Goal: Check status: Check status

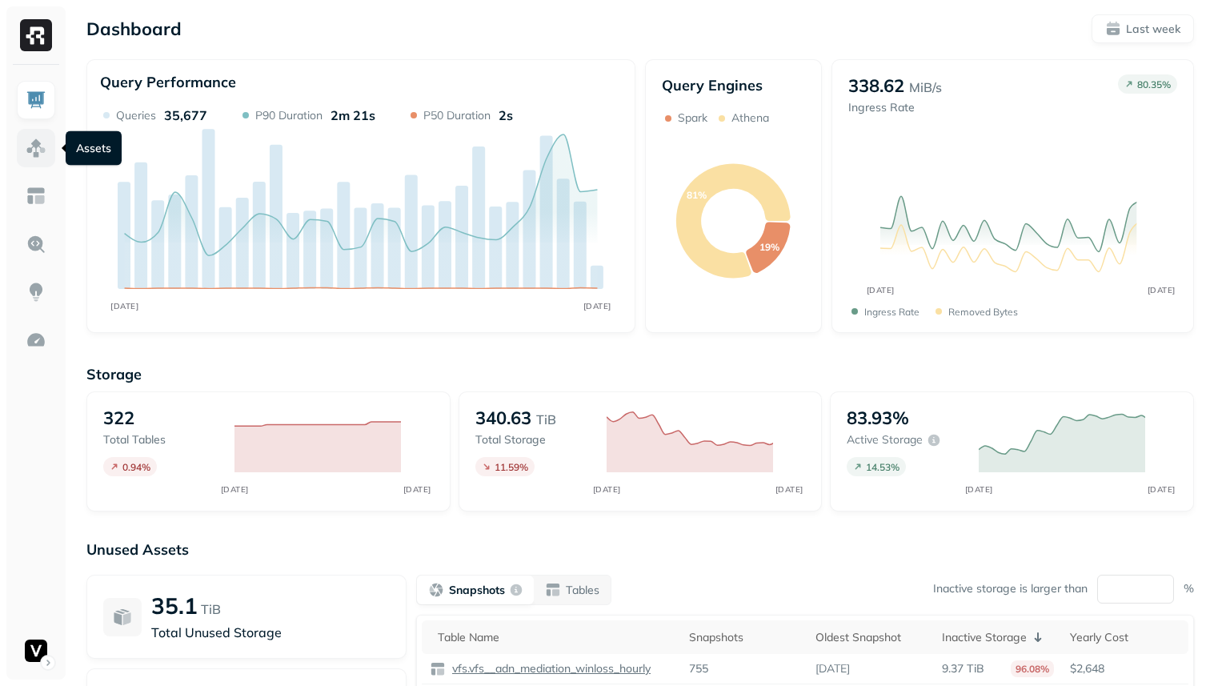
click at [32, 134] on link at bounding box center [36, 148] width 38 height 38
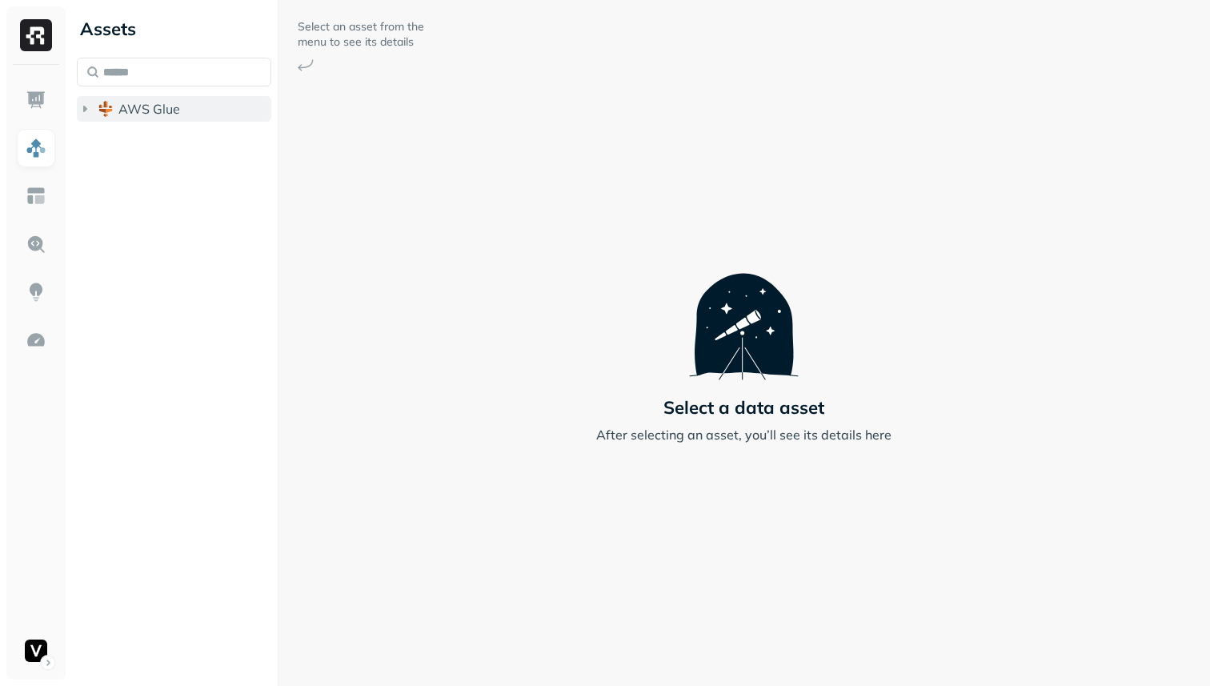
click at [85, 114] on icon "button" at bounding box center [85, 109] width 16 height 16
click at [90, 234] on ul "adn_lakehouse_bronze adn_lakehouse_gold adn_lakehouse_silver vfs" at bounding box center [178, 189] width 188 height 128
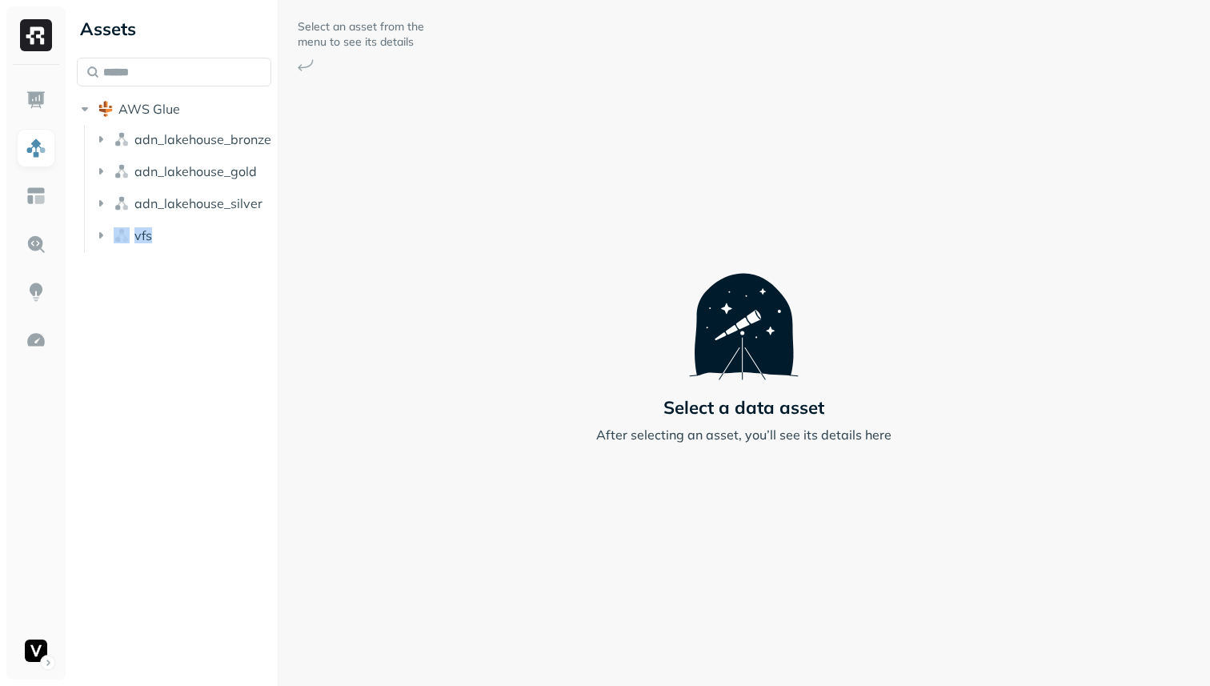
click at [90, 233] on ul "adn_lakehouse_bronze adn_lakehouse_gold adn_lakehouse_silver vfs" at bounding box center [178, 189] width 188 height 128
click at [91, 233] on ul "adn_lakehouse_bronze adn_lakehouse_gold adn_lakehouse_silver vfs" at bounding box center [178, 189] width 188 height 128
click at [105, 238] on icon "button" at bounding box center [101, 235] width 16 height 16
click at [126, 266] on button "Tables ( 58 )" at bounding box center [191, 266] width 164 height 26
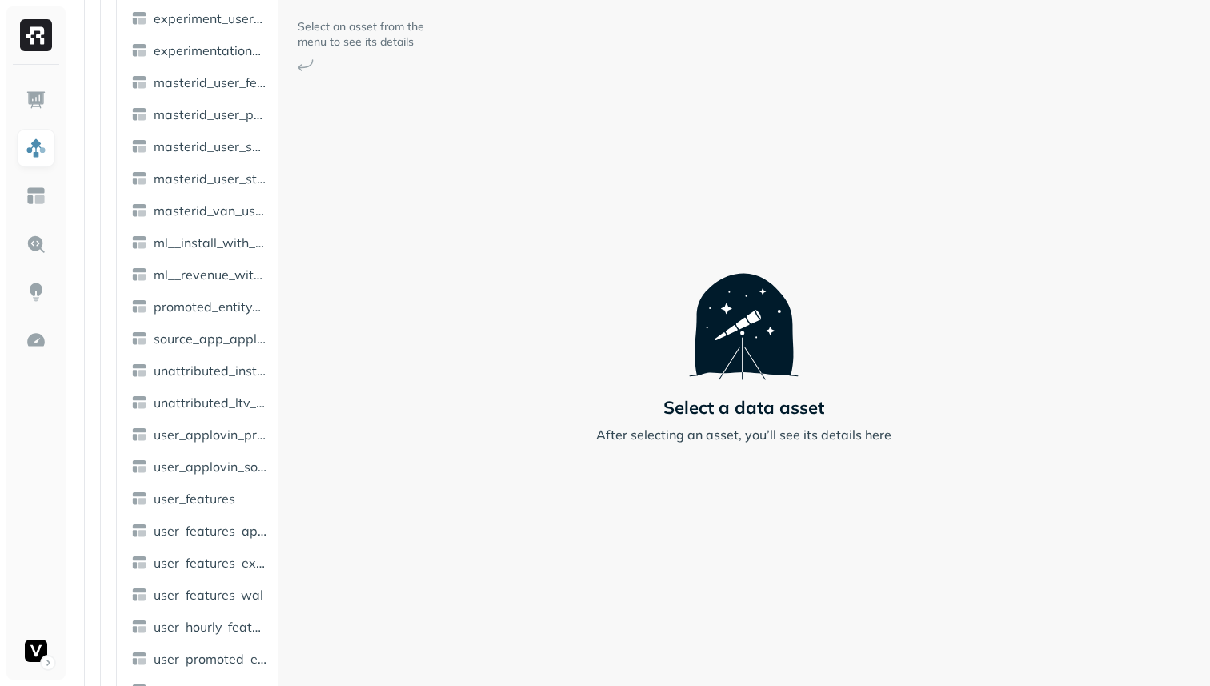
scroll to position [1462, 0]
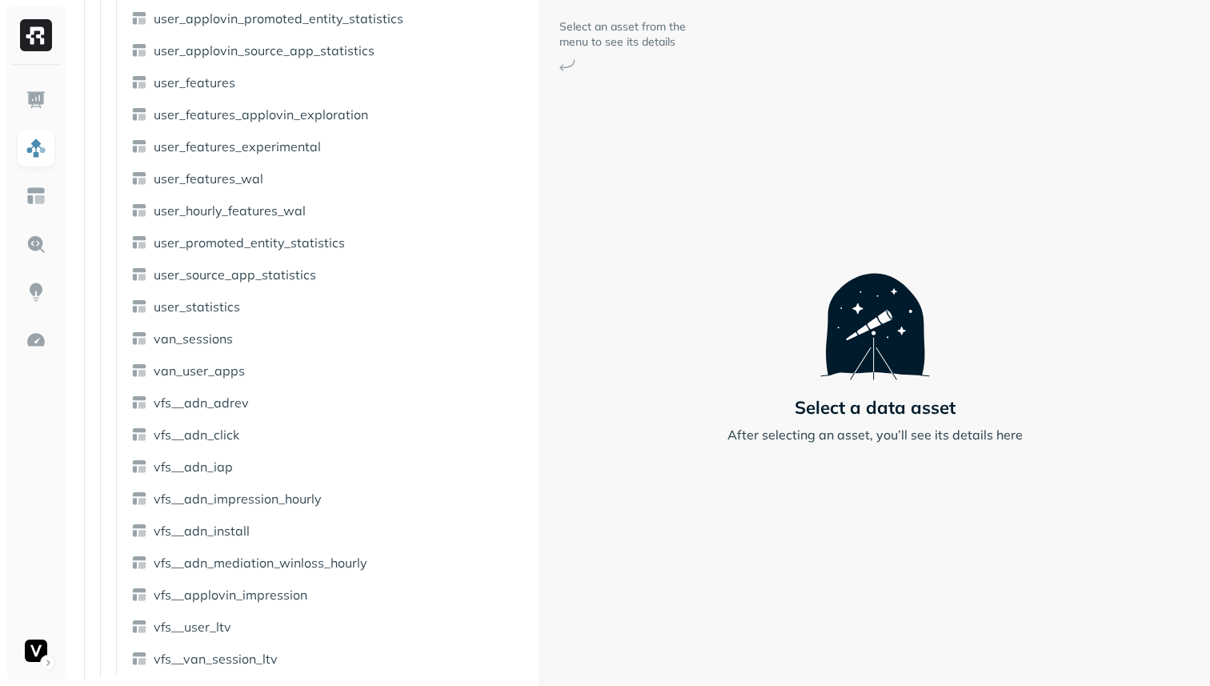
click at [541, 309] on div "Assets AWS Glue adn_lakehouse_bronze adn_lakehouse_gold adn_lakehouse_silver vf…" at bounding box center [640, 343] width 1140 height 686
click at [275, 88] on link "user_features" at bounding box center [330, 83] width 411 height 26
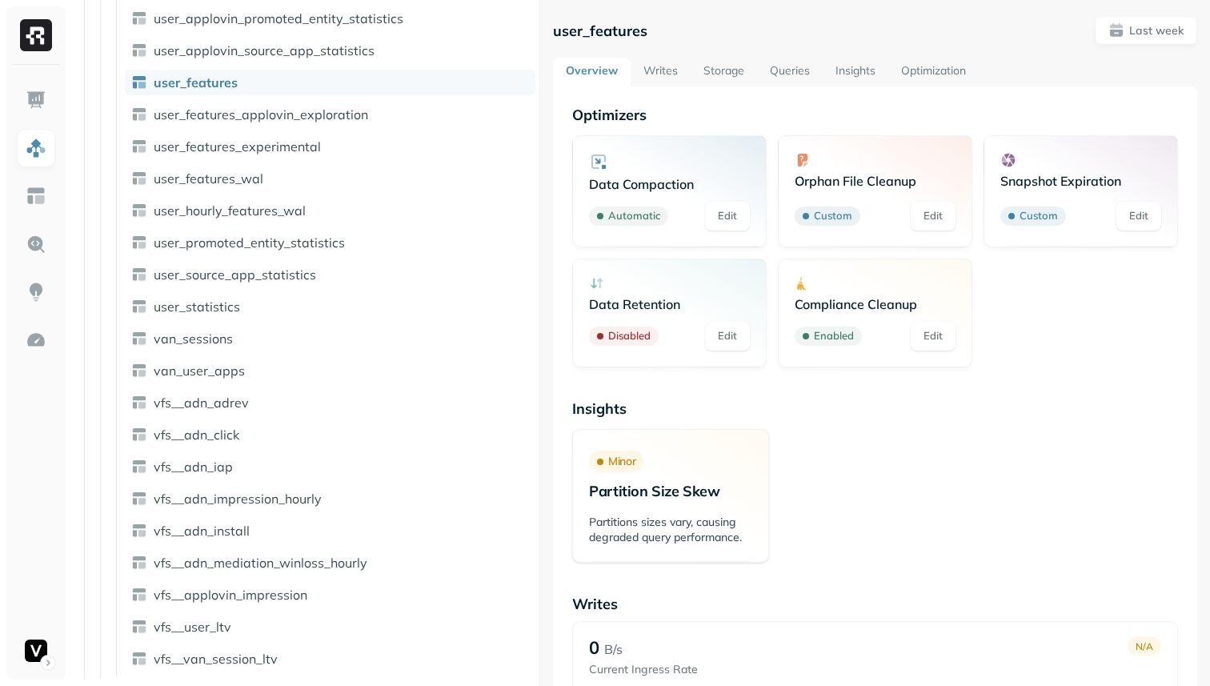
click at [779, 116] on p "Optimizers" at bounding box center [875, 115] width 606 height 18
click at [795, 73] on link "Queries" at bounding box center [790, 72] width 66 height 29
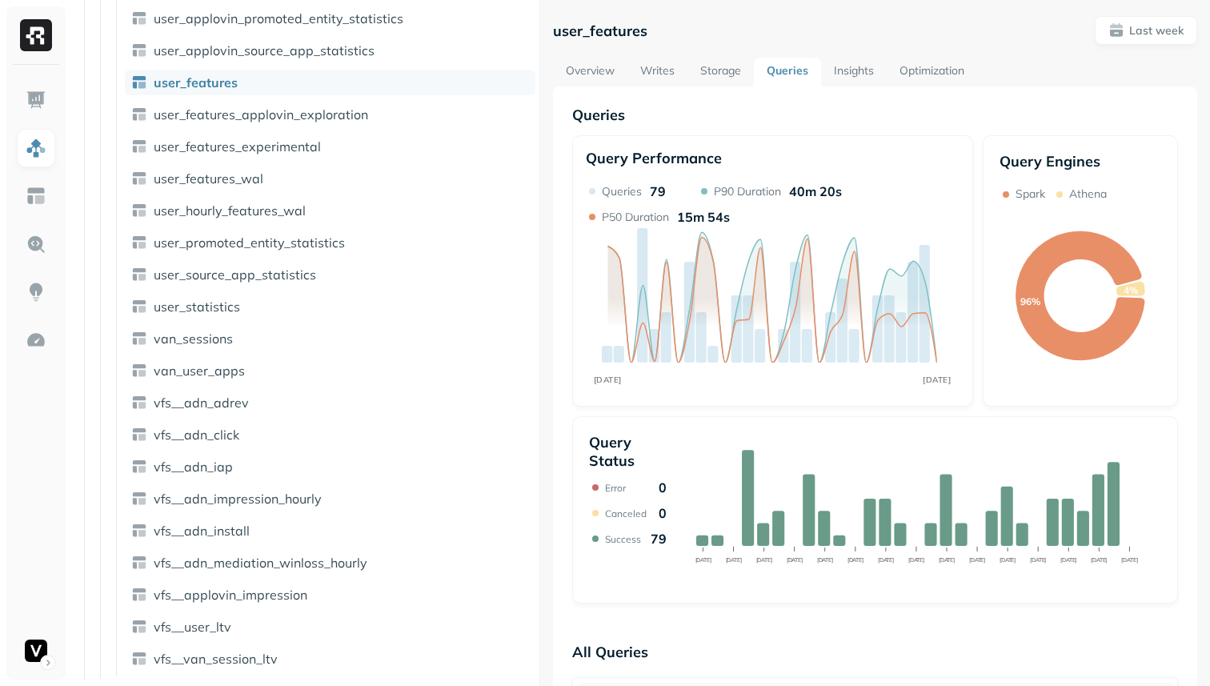
click at [917, 73] on link "Optimization" at bounding box center [932, 72] width 90 height 29
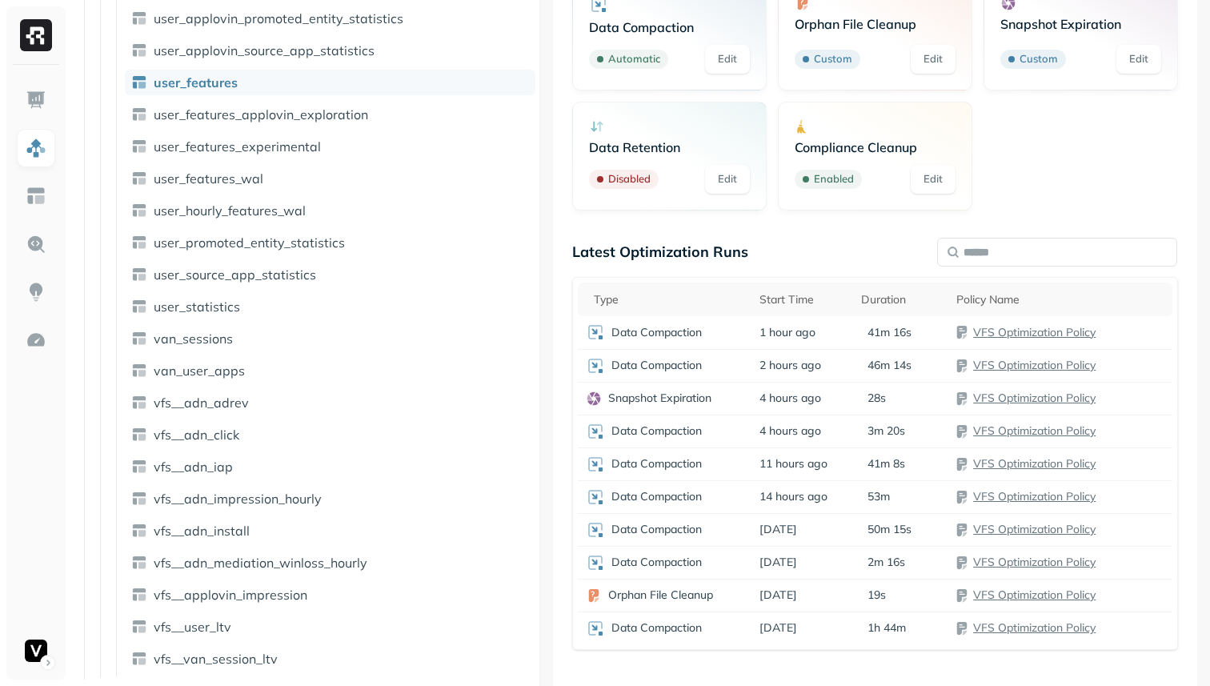
scroll to position [178, 0]
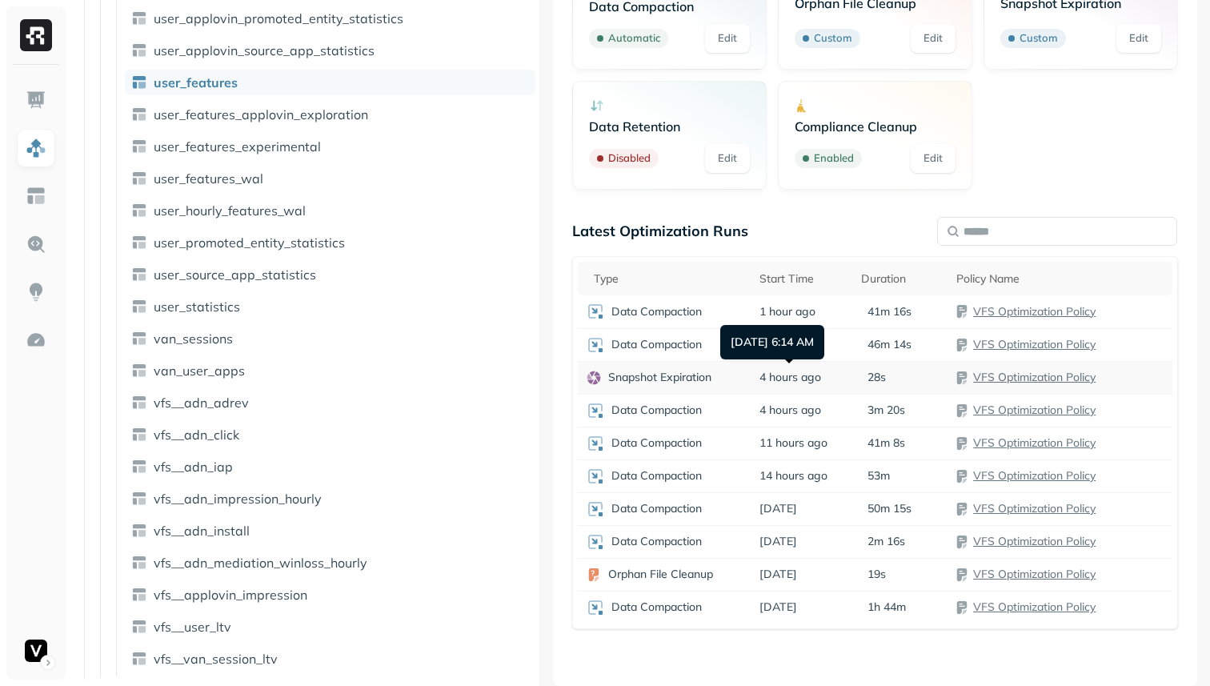
click at [772, 382] on span "4 hours ago" at bounding box center [790, 377] width 62 height 15
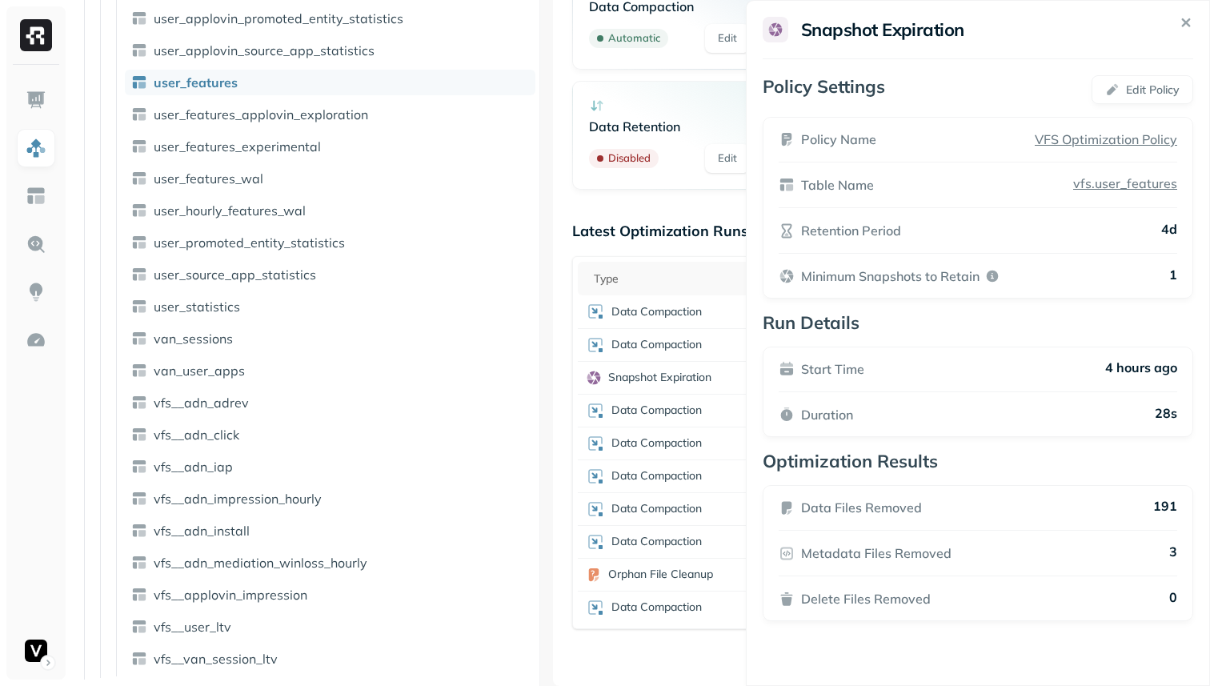
click at [719, 349] on html "Assets AWS Glue adn_lakehouse_bronze adn_lakehouse_gold adn_lakehouse_silver vf…" at bounding box center [605, 343] width 1210 height 686
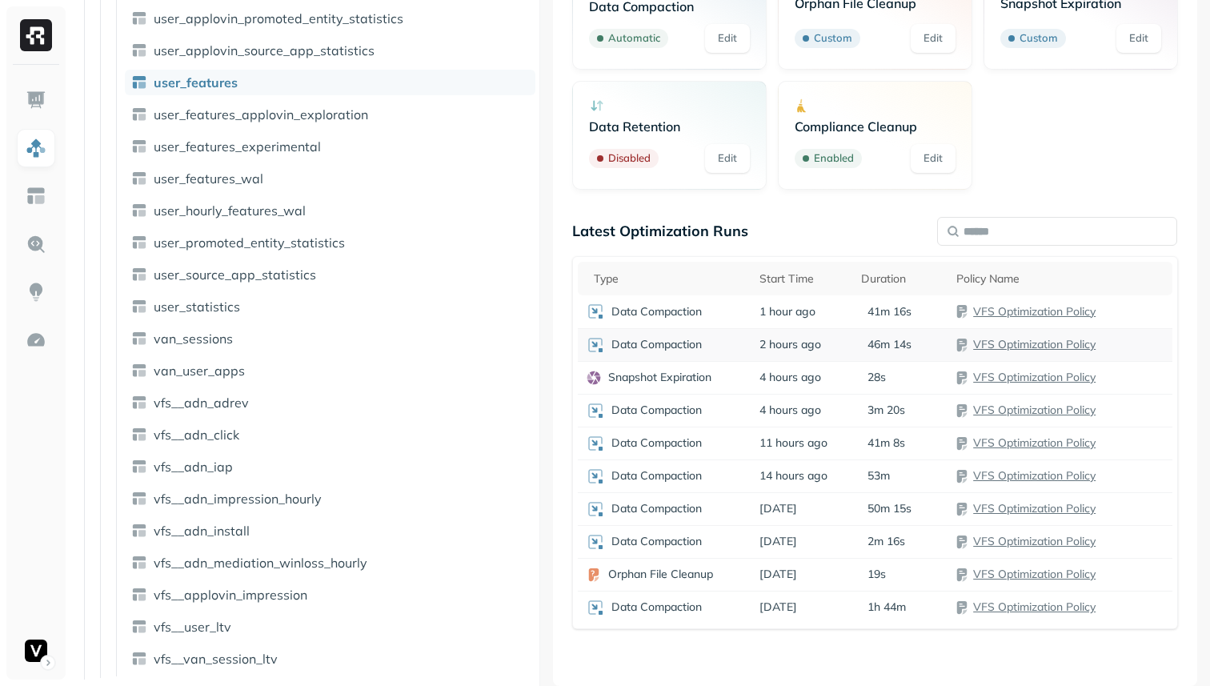
click at [721, 347] on div "Data Compaction" at bounding box center [664, 344] width 157 height 19
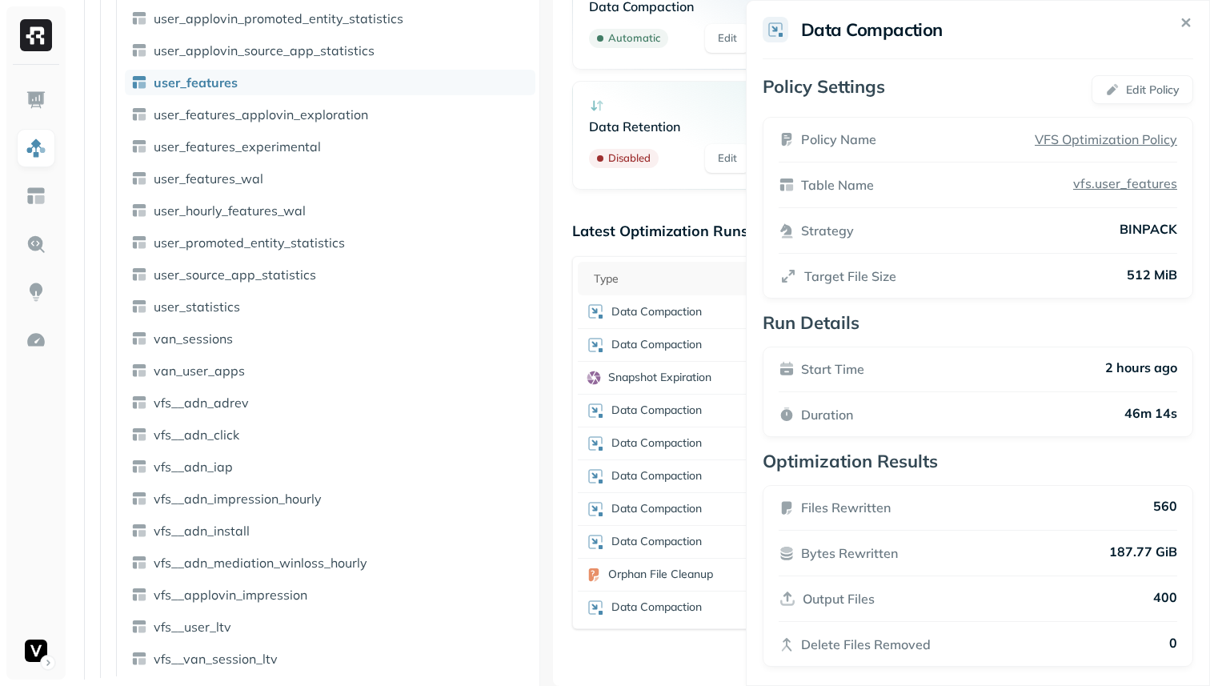
click at [695, 268] on html "Assets AWS Glue adn_lakehouse_bronze adn_lakehouse_gold adn_lakehouse_silver vf…" at bounding box center [605, 343] width 1210 height 686
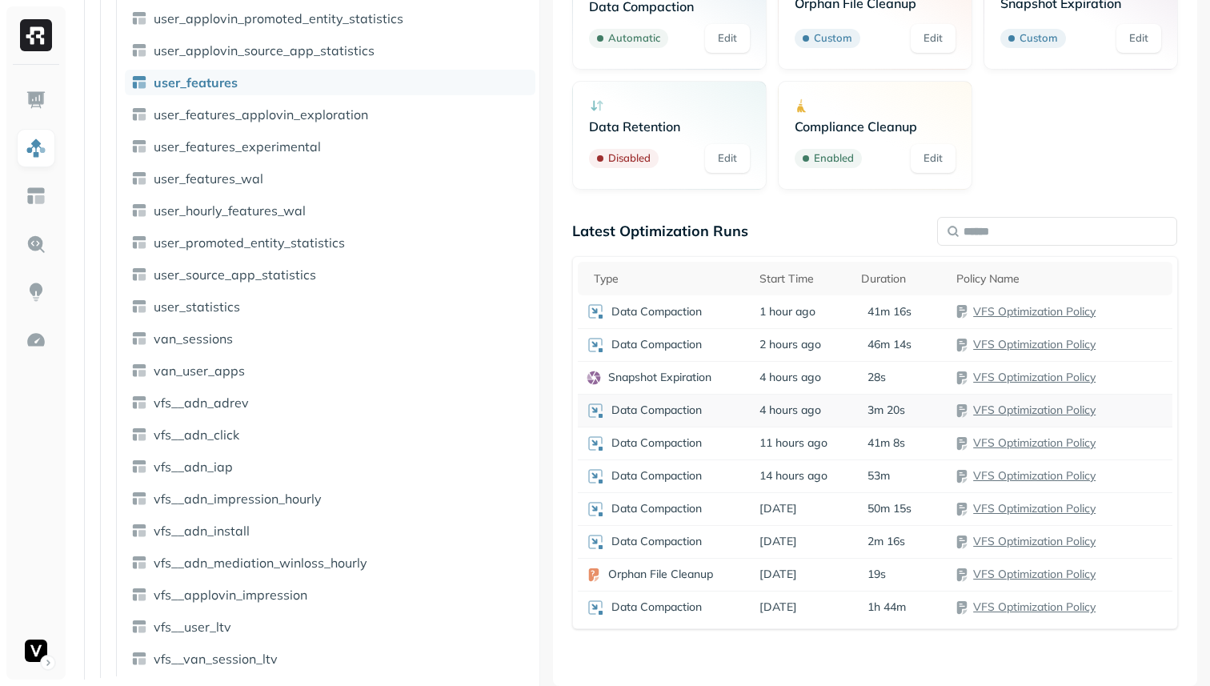
click at [903, 405] on div "3m 20s" at bounding box center [901, 410] width 80 height 15
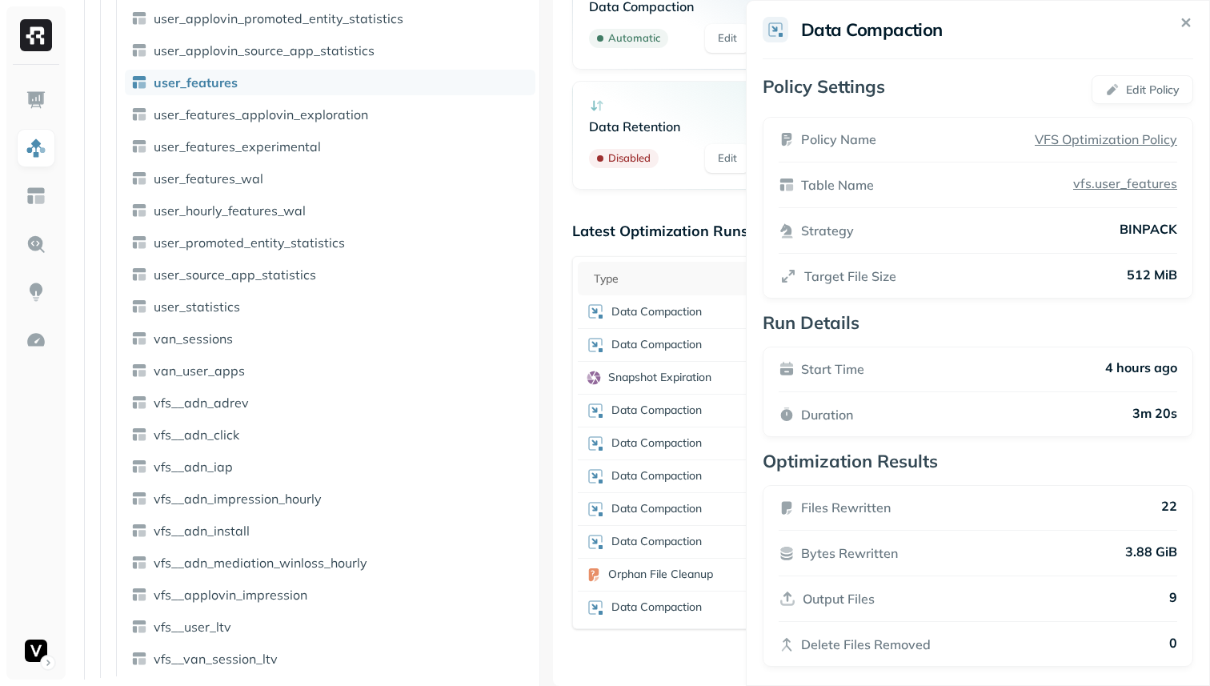
click at [699, 418] on html "Assets AWS Glue adn_lakehouse_bronze adn_lakehouse_gold adn_lakehouse_silver vf…" at bounding box center [605, 343] width 1210 height 686
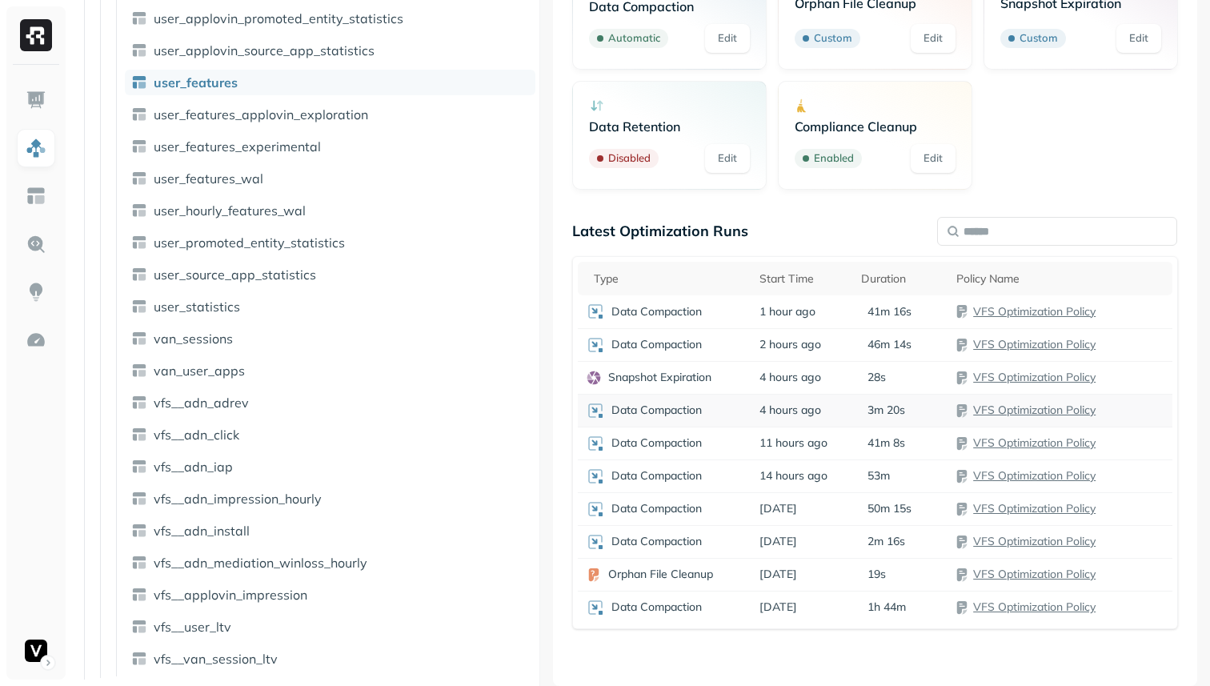
click at [733, 413] on div "Data Compaction" at bounding box center [664, 410] width 157 height 19
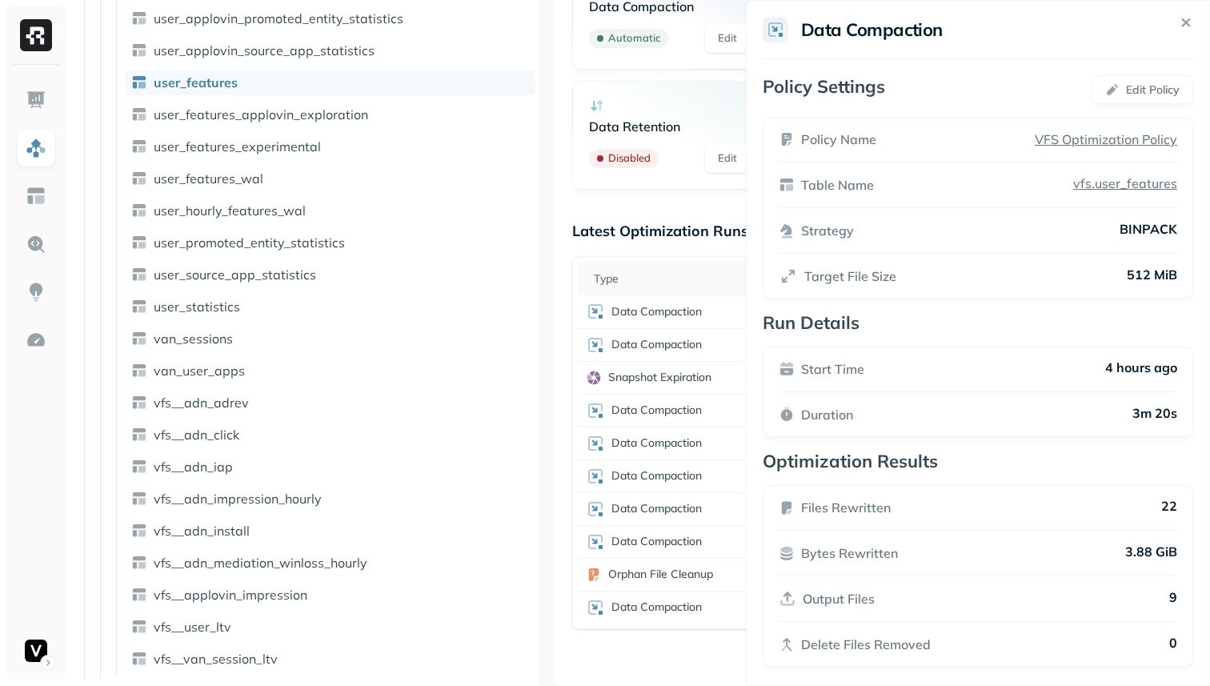
click at [1184, 27] on icon at bounding box center [1186, 23] width 18 height 18
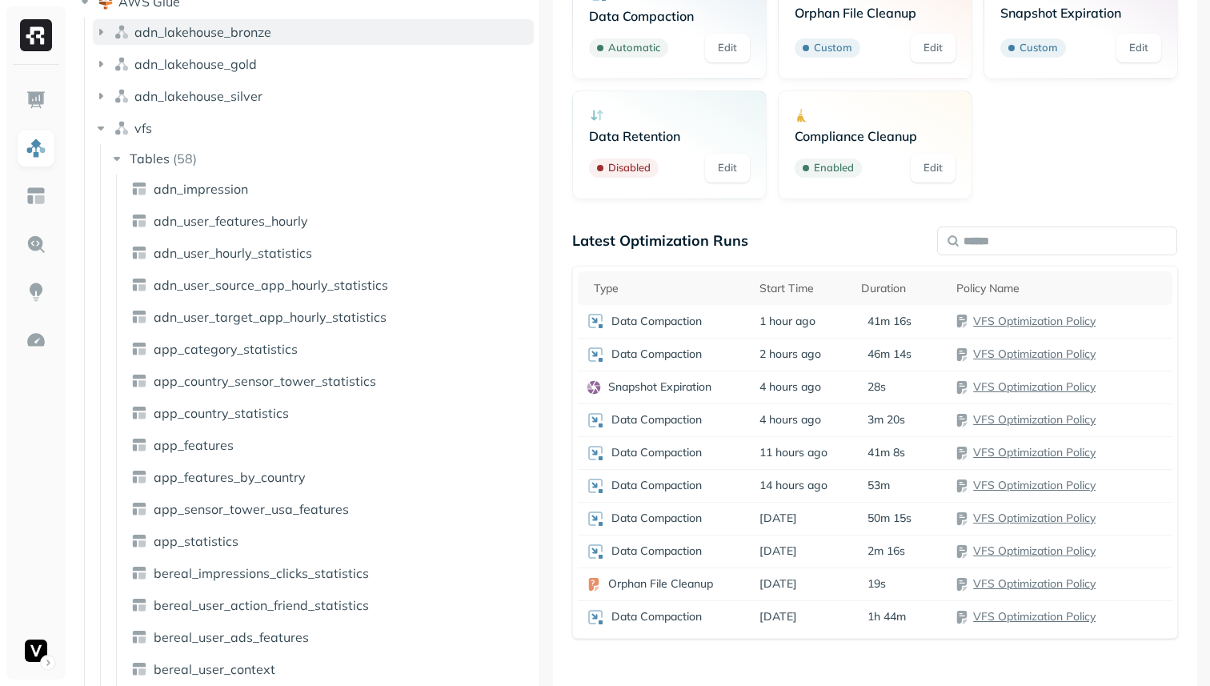
scroll to position [0, 0]
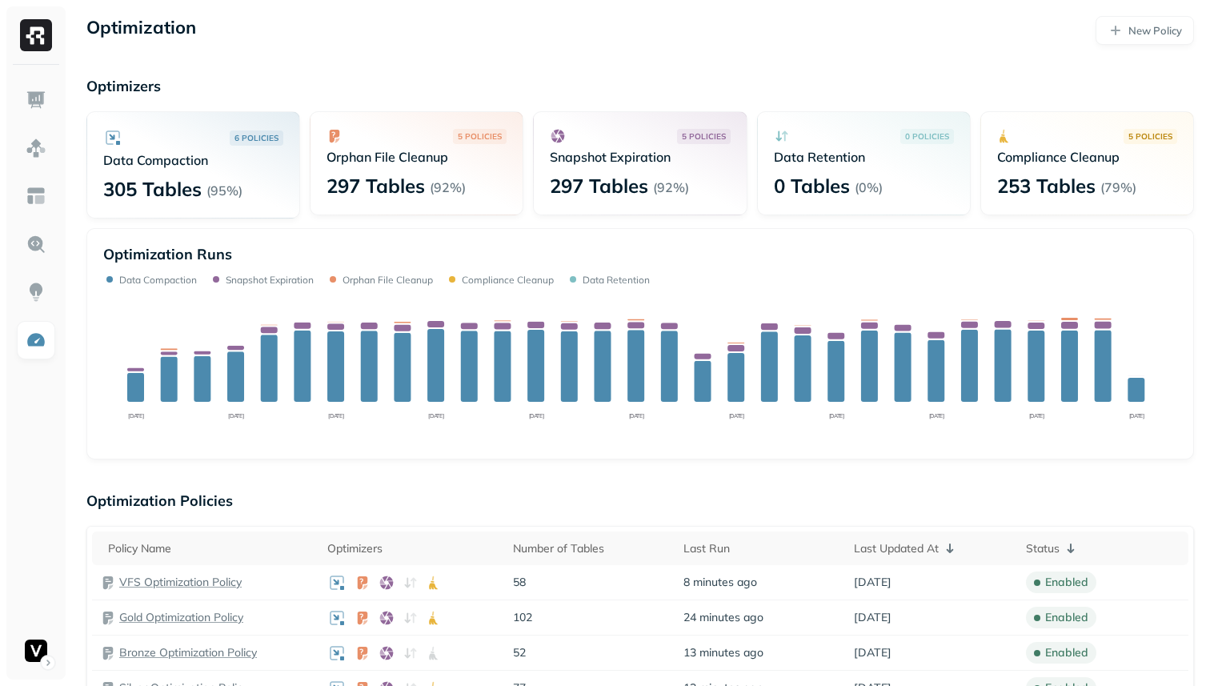
click at [426, 158] on p "Orphan File Cleanup" at bounding box center [416, 157] width 180 height 16
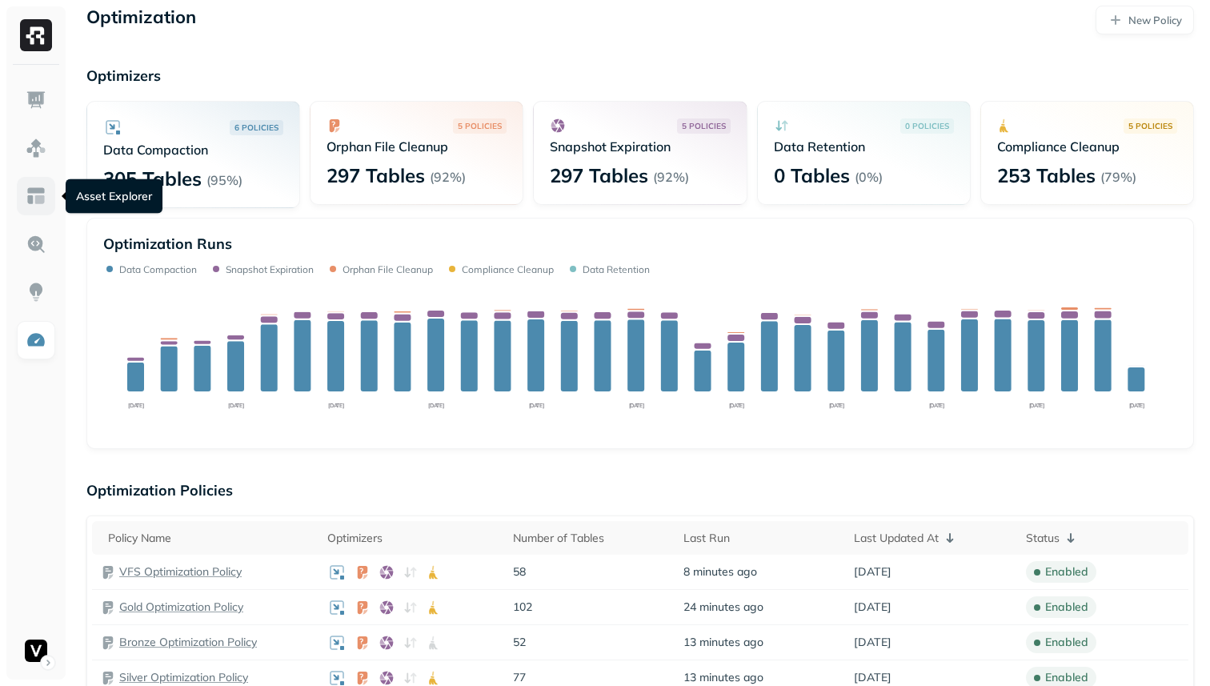
click at [35, 193] on img at bounding box center [36, 196] width 21 height 21
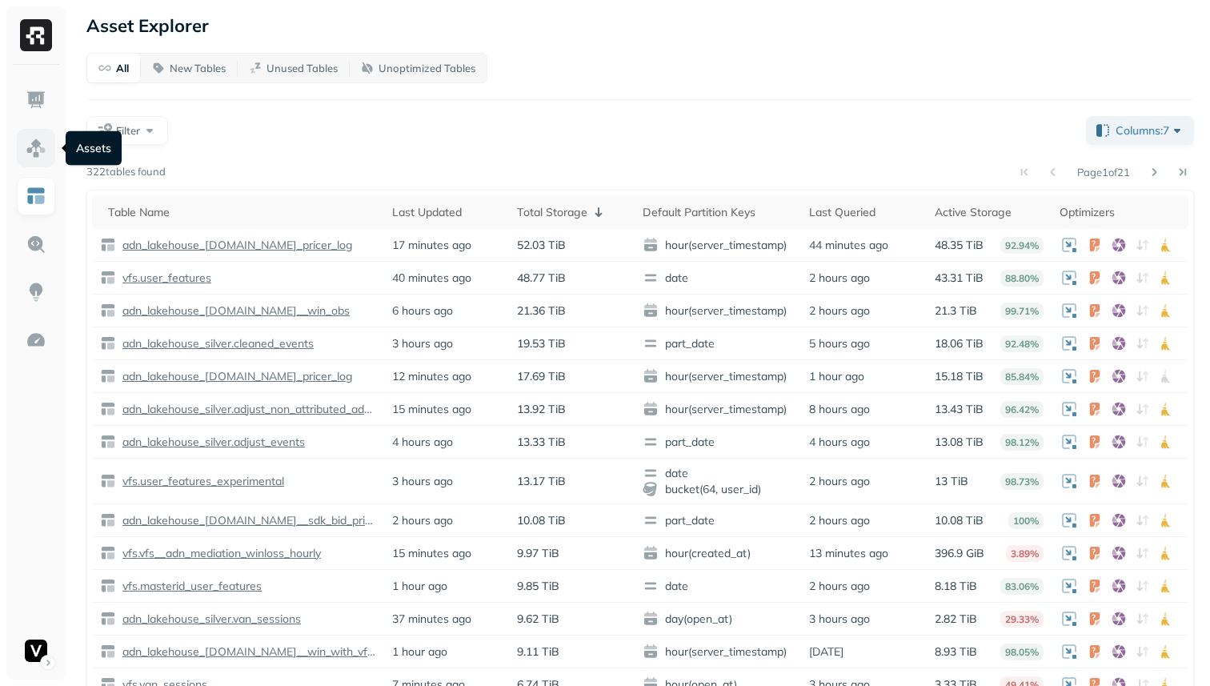
click at [36, 142] on img at bounding box center [36, 148] width 21 height 21
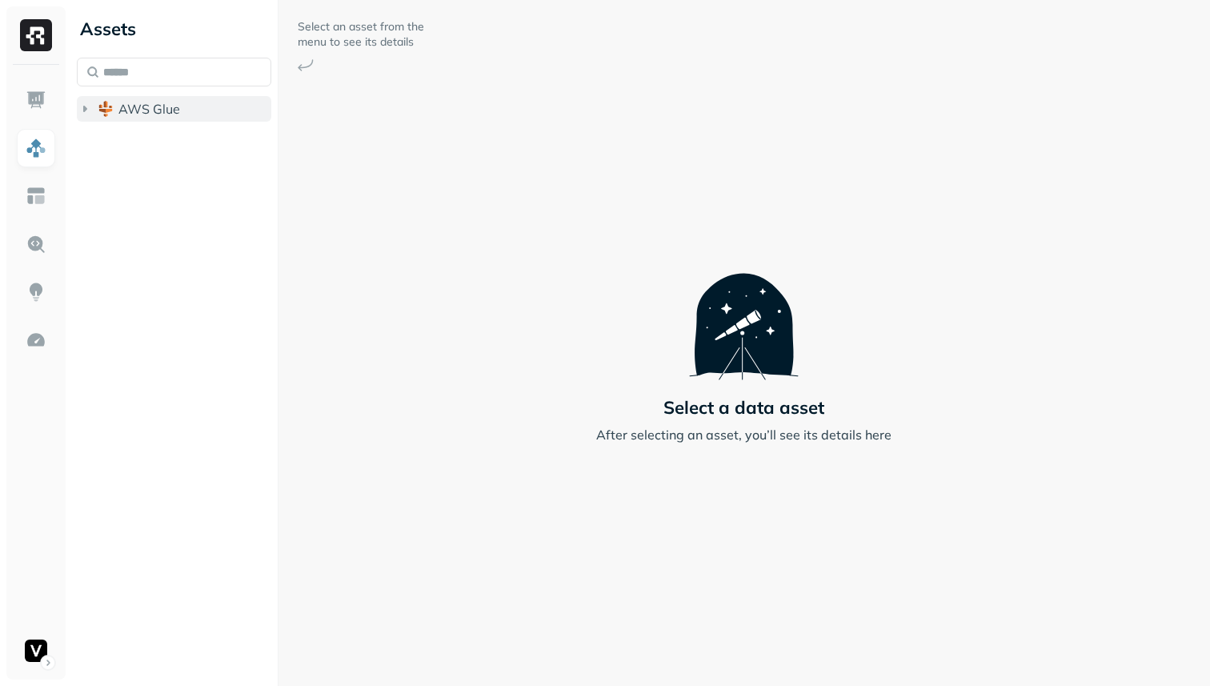
click at [89, 112] on icon "button" at bounding box center [85, 109] width 16 height 16
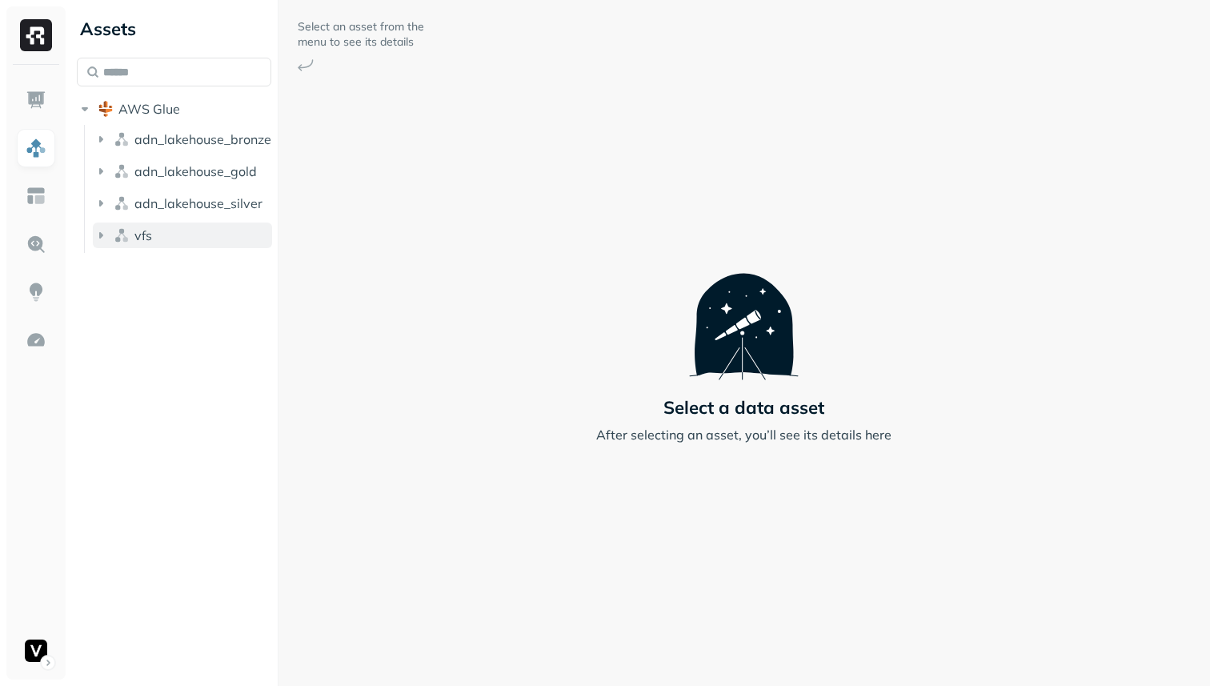
click at [97, 233] on icon "button" at bounding box center [101, 235] width 16 height 16
click at [123, 266] on icon "button" at bounding box center [117, 266] width 16 height 16
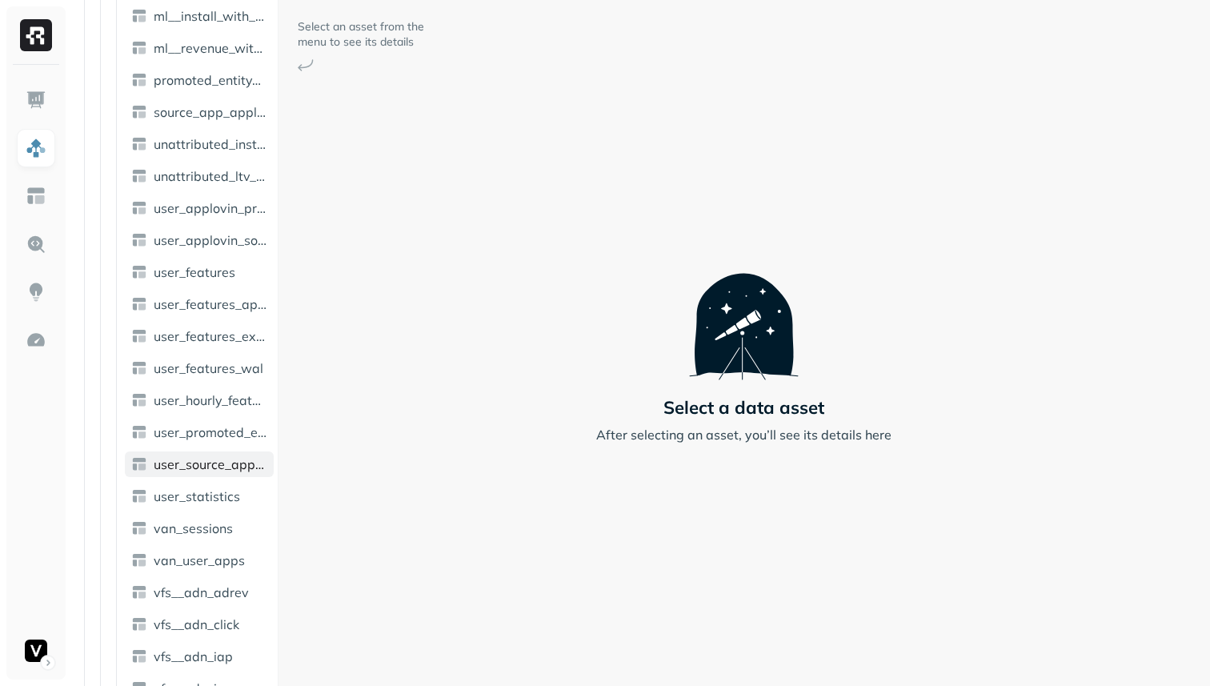
scroll to position [1462, 0]
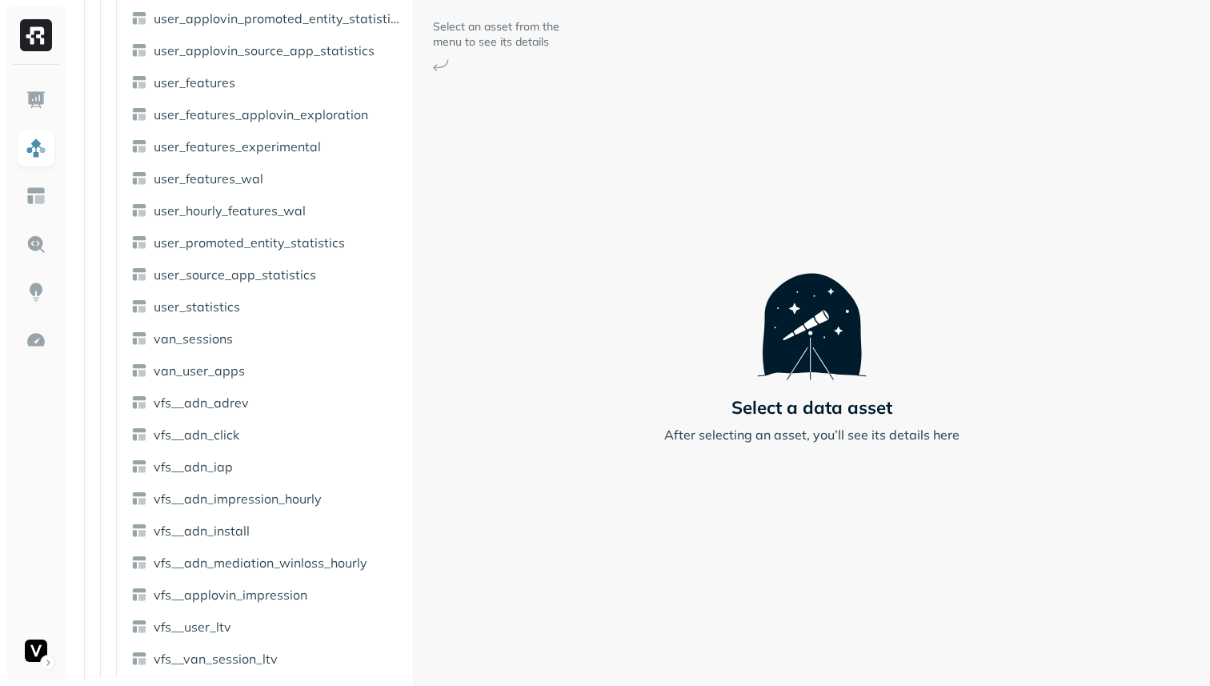
click at [505, 236] on div "Assets AWS Glue adn_lakehouse_bronze adn_lakehouse_gold adn_lakehouse_silver vf…" at bounding box center [640, 343] width 1140 height 686
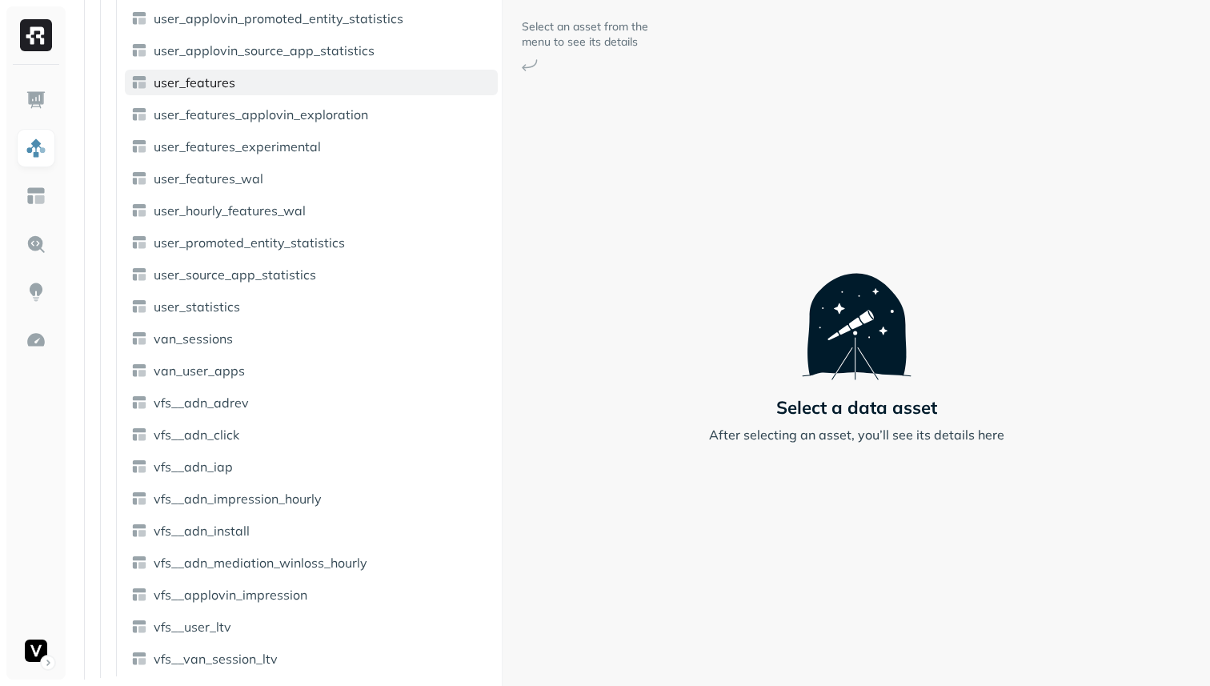
click at [234, 86] on link "user_features" at bounding box center [311, 83] width 373 height 26
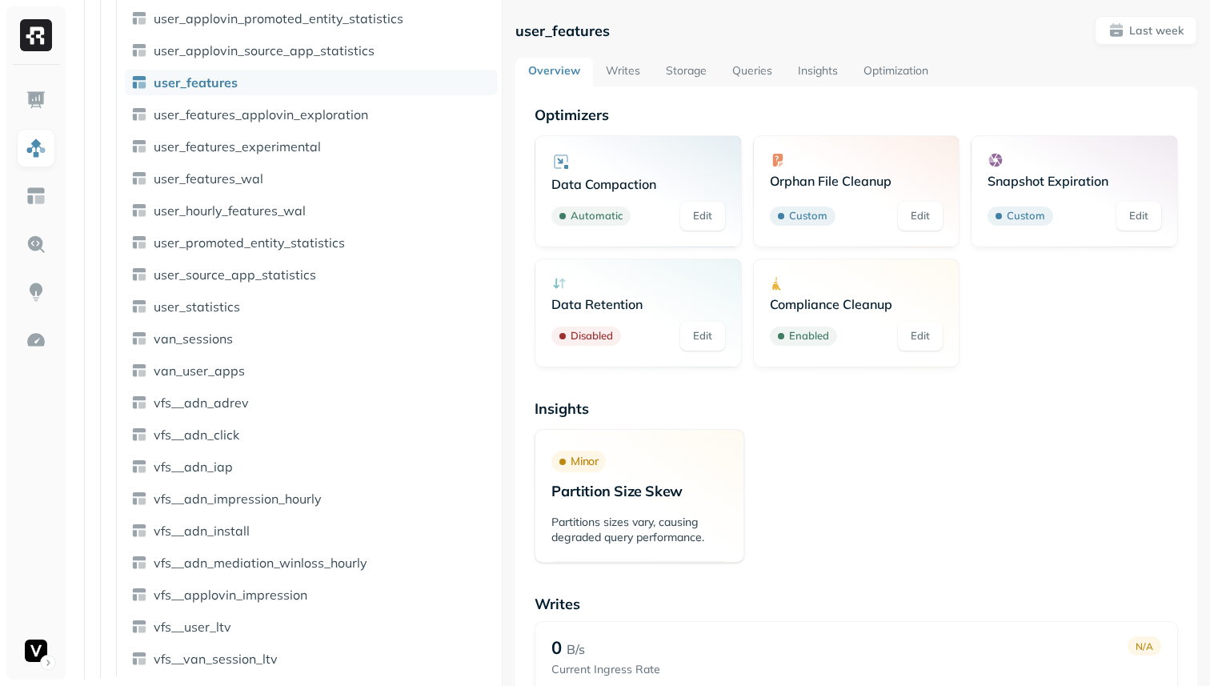
click at [867, 71] on link "Optimization" at bounding box center [896, 72] width 90 height 29
